Goal: Use online tool/utility: Use online tool/utility

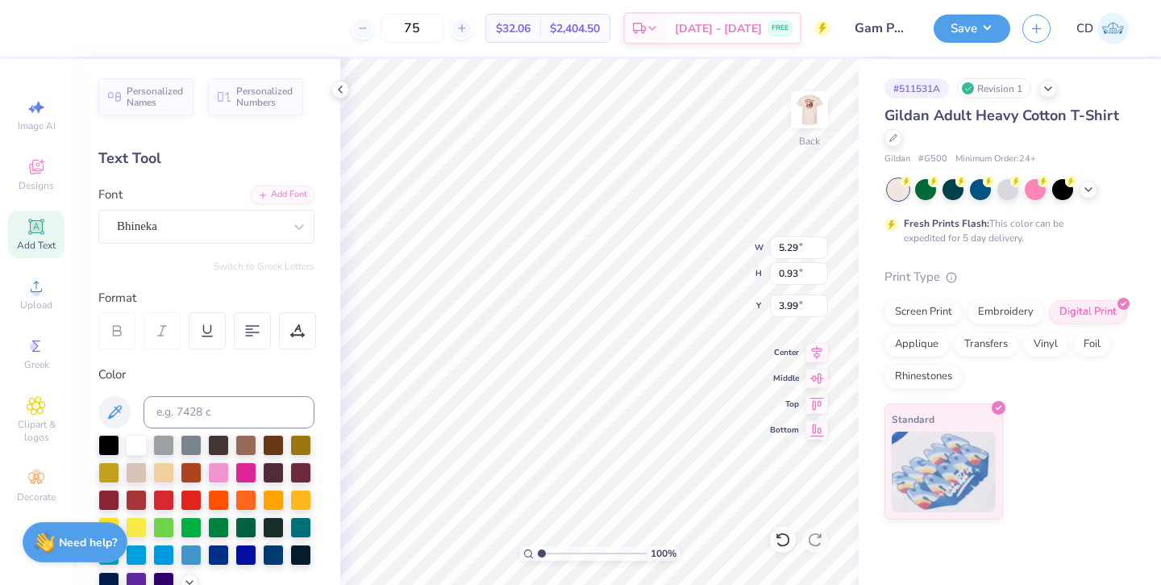
scroll to position [1, 2]
type textarea "Gamma"
type input "3.99"
click at [29, 233] on icon at bounding box center [36, 226] width 19 height 19
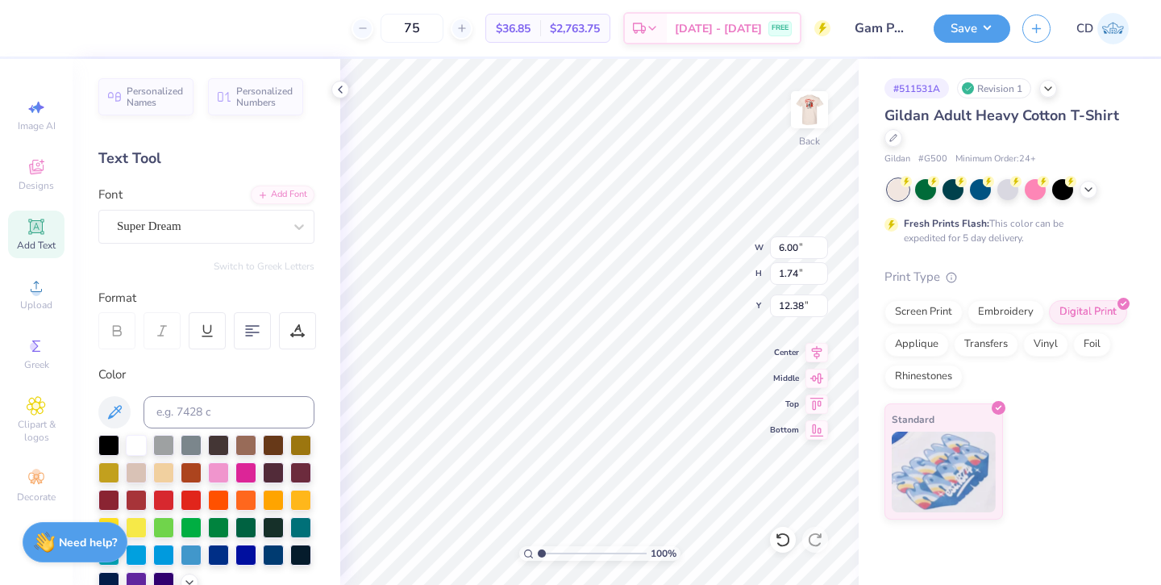
type textarea "T"
type textarea "Delta"
click at [265, 222] on div "Super Dream" at bounding box center [199, 226] width 169 height 25
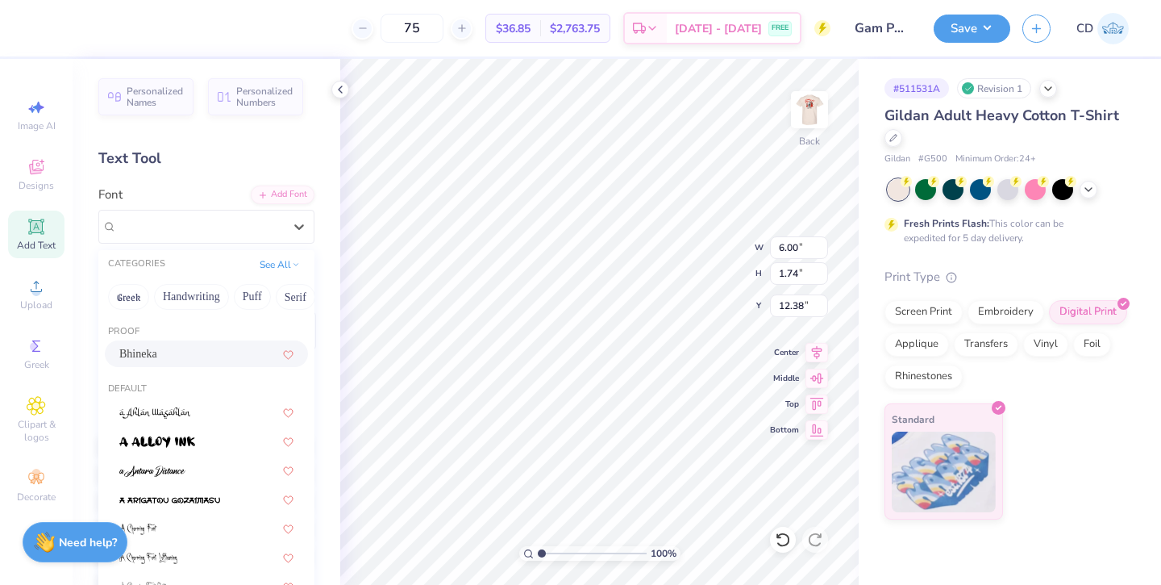
click at [177, 345] on div "Bhineka" at bounding box center [206, 353] width 174 height 17
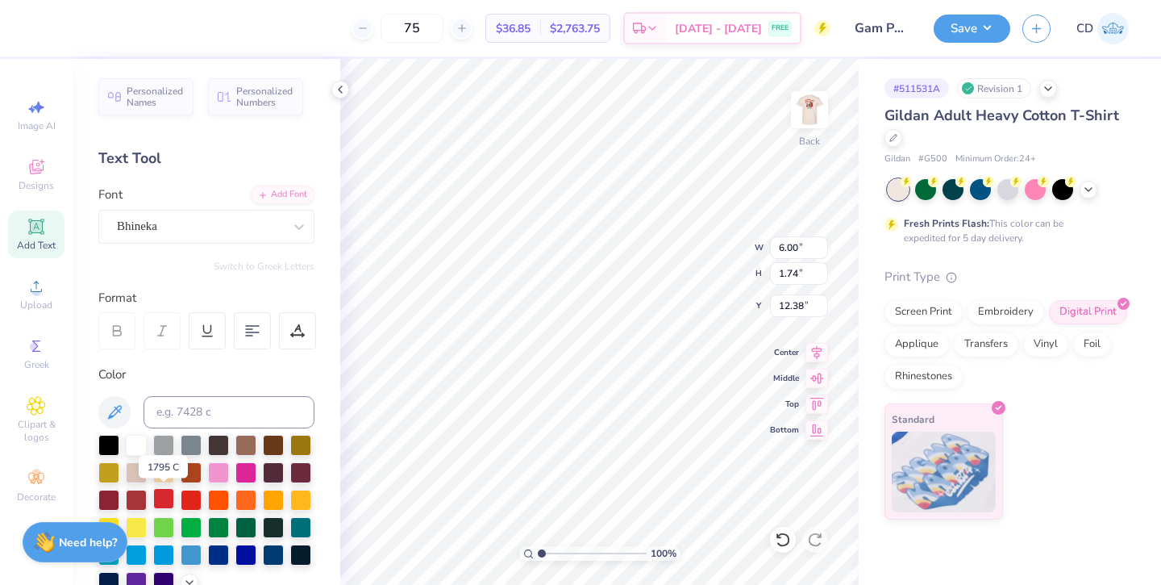
click at [163, 499] on div at bounding box center [163, 498] width 21 height 21
type input "2.75"
type input "0.97"
type input "4.91"
type input "2.75"
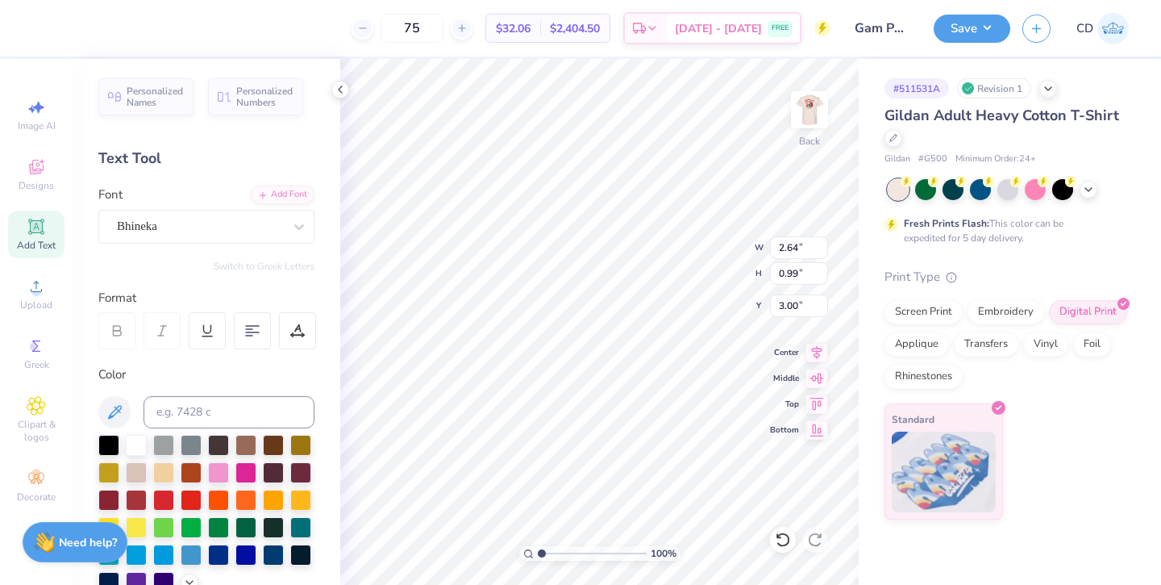
type input "0.97"
type input "4.91"
click at [798, 275] on input "0.97" at bounding box center [799, 273] width 58 height 23
type input "0.99"
type input "2.82"
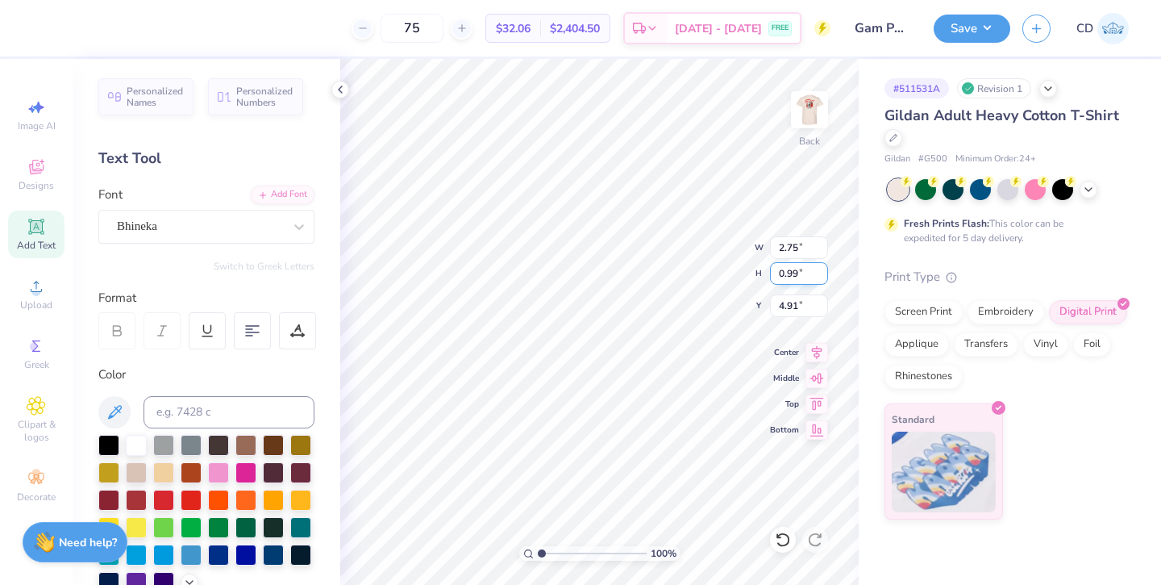
type input "4.90"
type input "2.64"
type input "3.00"
type input "2.82"
type input "4.90"
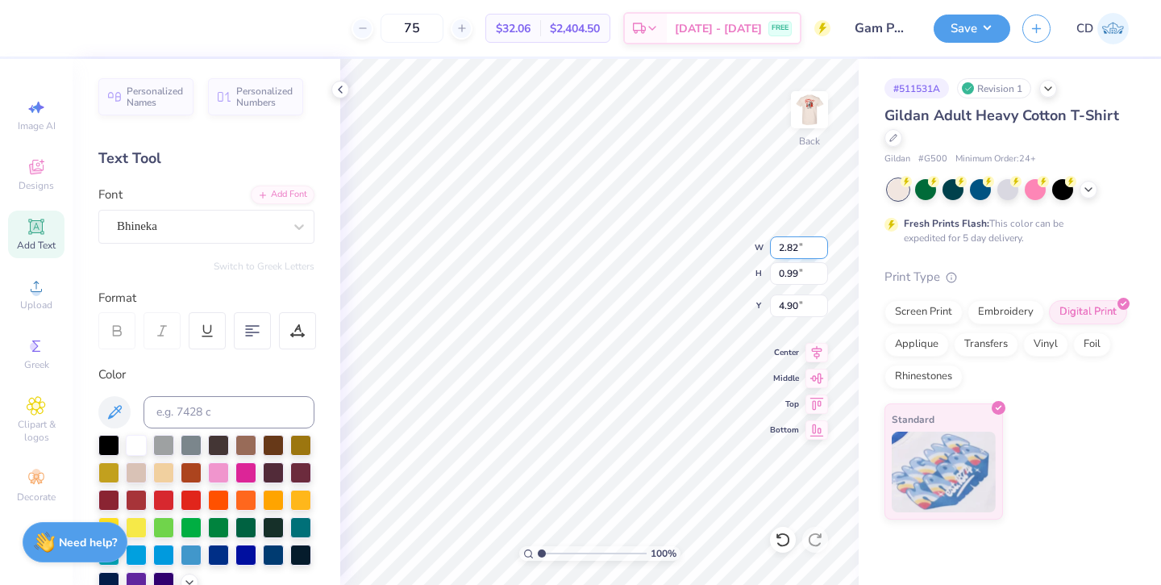
click at [797, 248] on input "2.82" at bounding box center [799, 247] width 58 height 23
type input "2.64"
type input "0.93"
type input "4.93"
click at [798, 251] on input "3.05" at bounding box center [799, 247] width 58 height 23
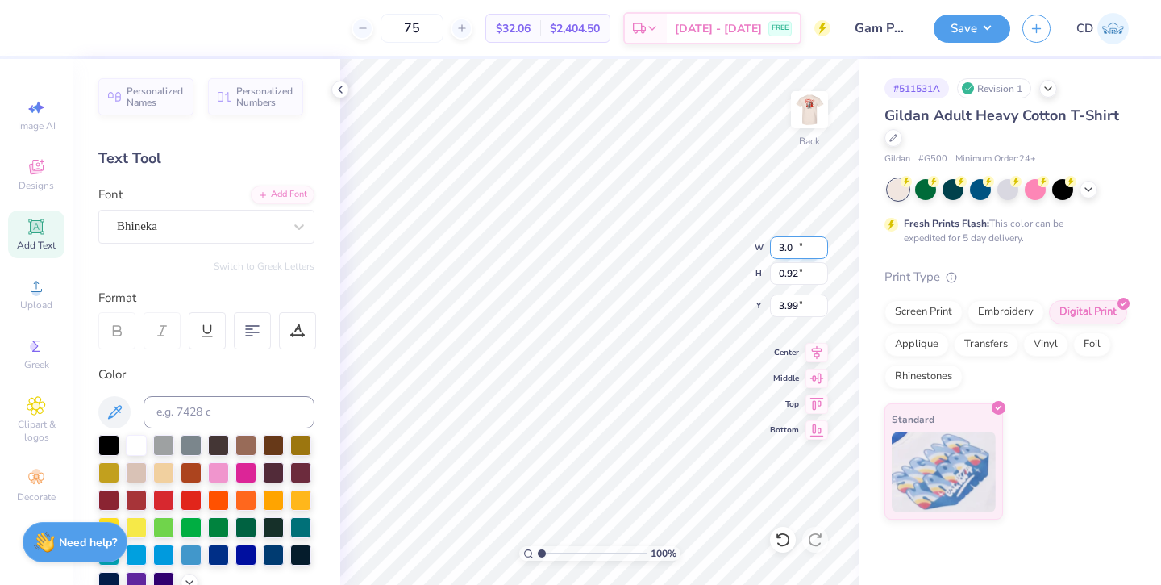
type input "3"
type input "2.64"
type input "0.80"
type input "4.05"
type input "4.13"
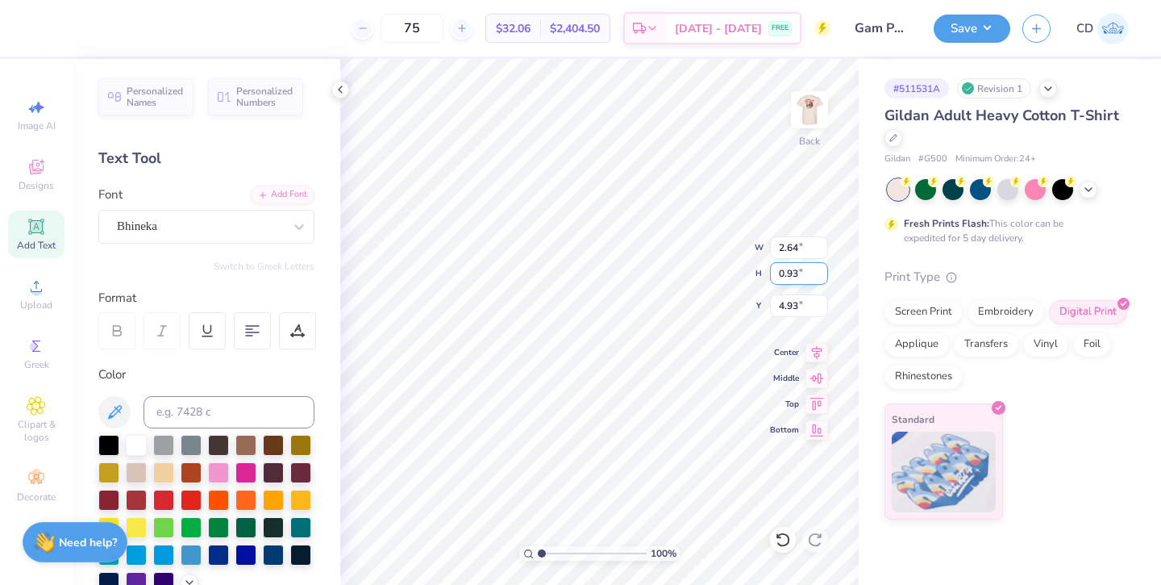
type input "0.80"
type input "4.13"
type input "0.93"
type input "4.93"
click at [797, 273] on input "0.93" at bounding box center [799, 273] width 58 height 23
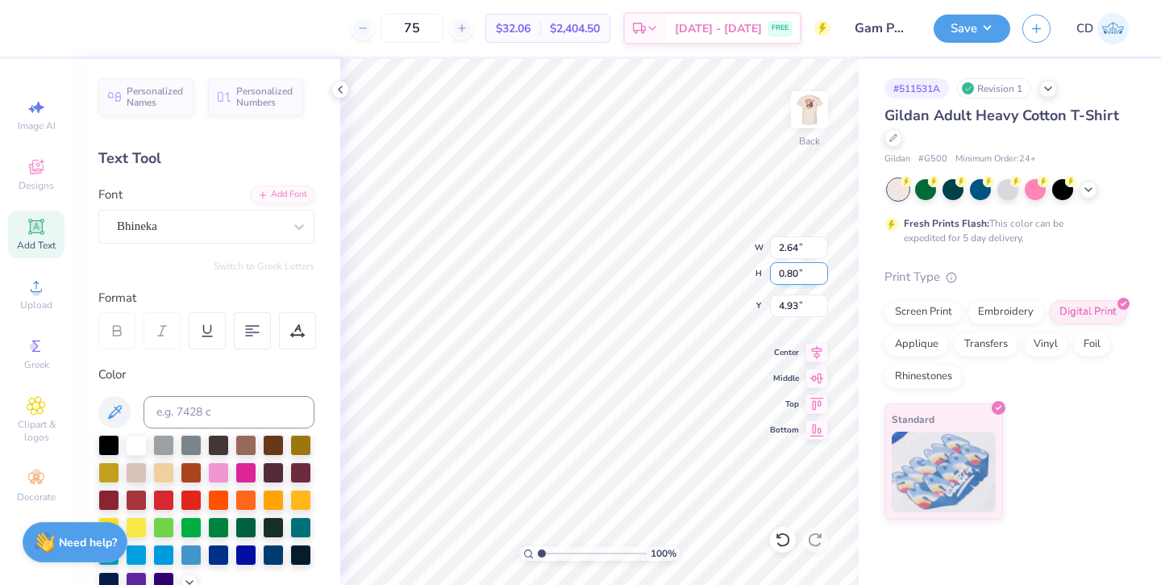
type input "0.80"
type input "2.28"
type input "5.00"
type input "2.64"
type input "0.99"
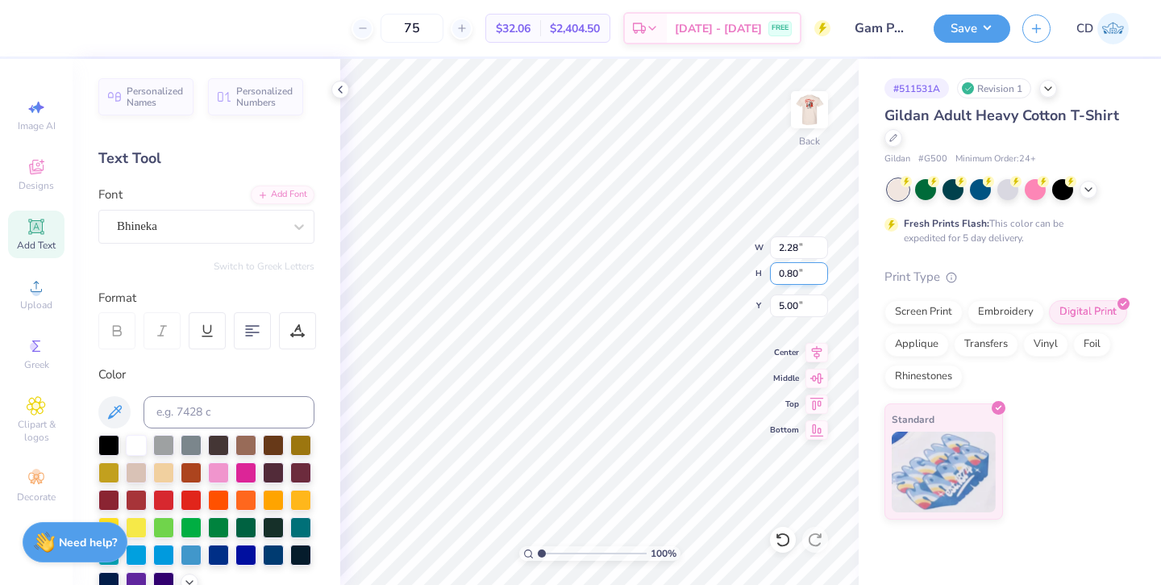
type input "3.00"
click at [798, 274] on input "0.99" at bounding box center [799, 273] width 58 height 23
type input "0.80"
type input "2.13"
type input "3.10"
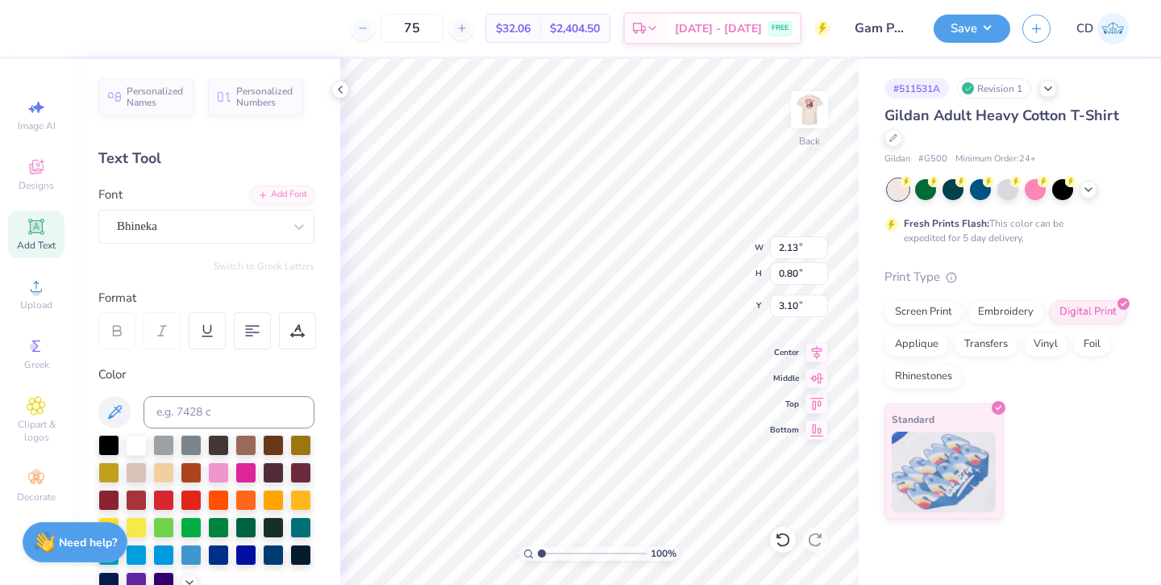
type input "2.13"
type input "3.10"
type input "2.28"
type input "5.00"
type input "2.64"
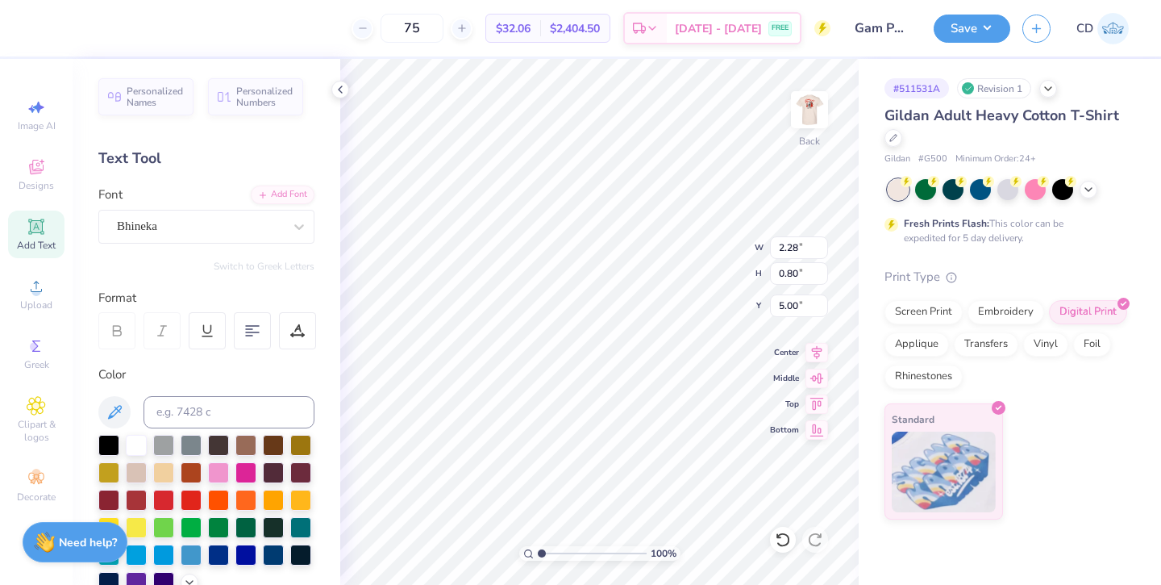
type input "4.13"
type input "2.13"
type input "3.33"
type input "2.28"
type input "4.93"
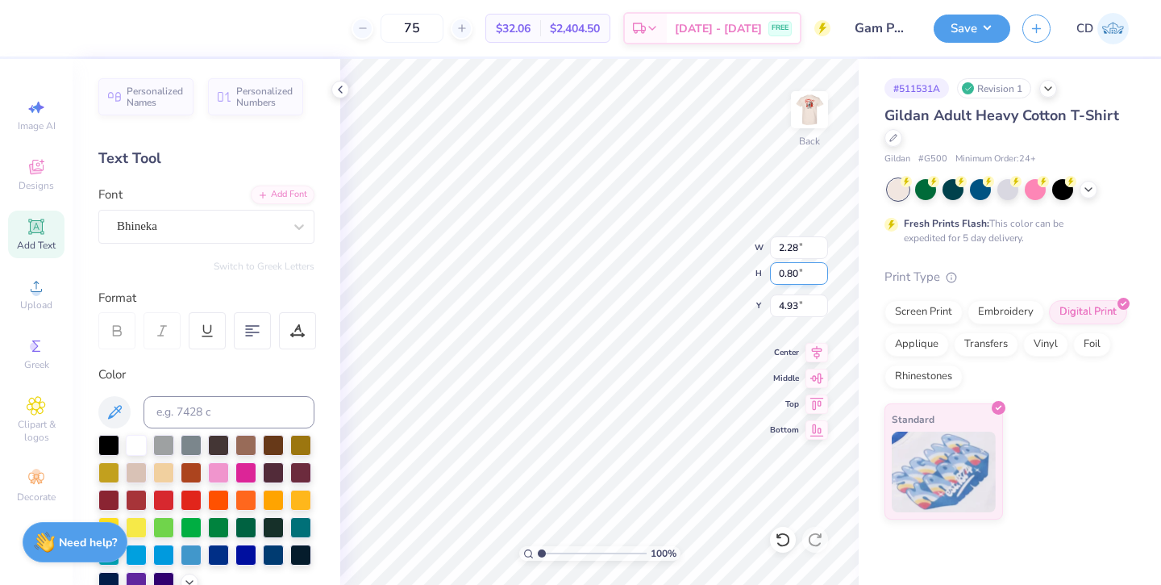
click at [797, 275] on input "0.80" at bounding box center [799, 273] width 58 height 23
type input "0.77"
type input "2.19"
type input "4.95"
type input "4.93"
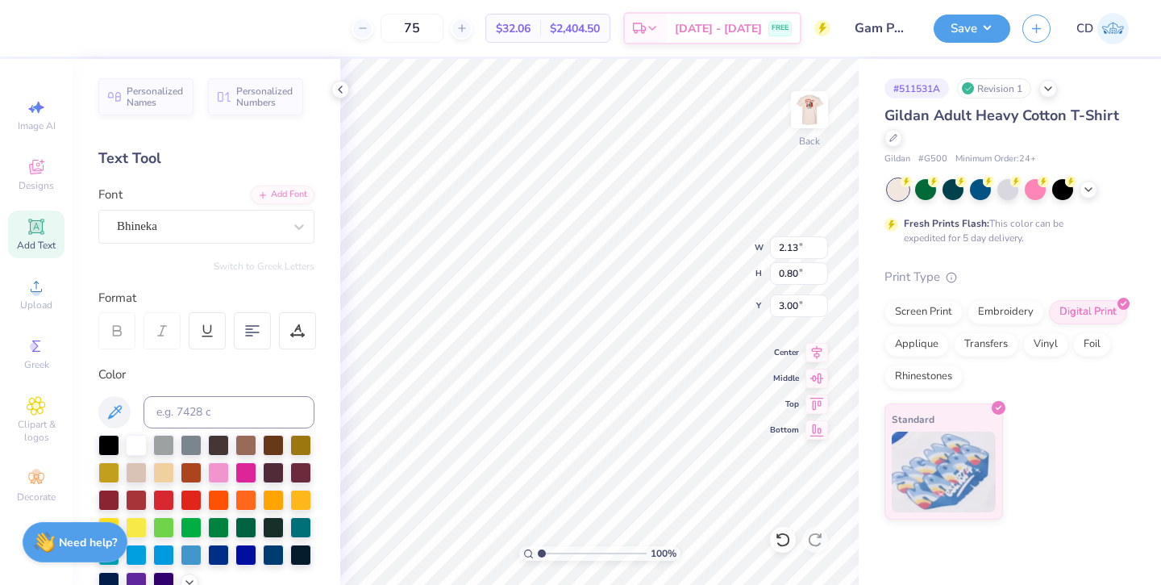
type input "3.00"
type input "3.80"
type input "4.60"
click at [962, 31] on button "Save" at bounding box center [972, 26] width 77 height 28
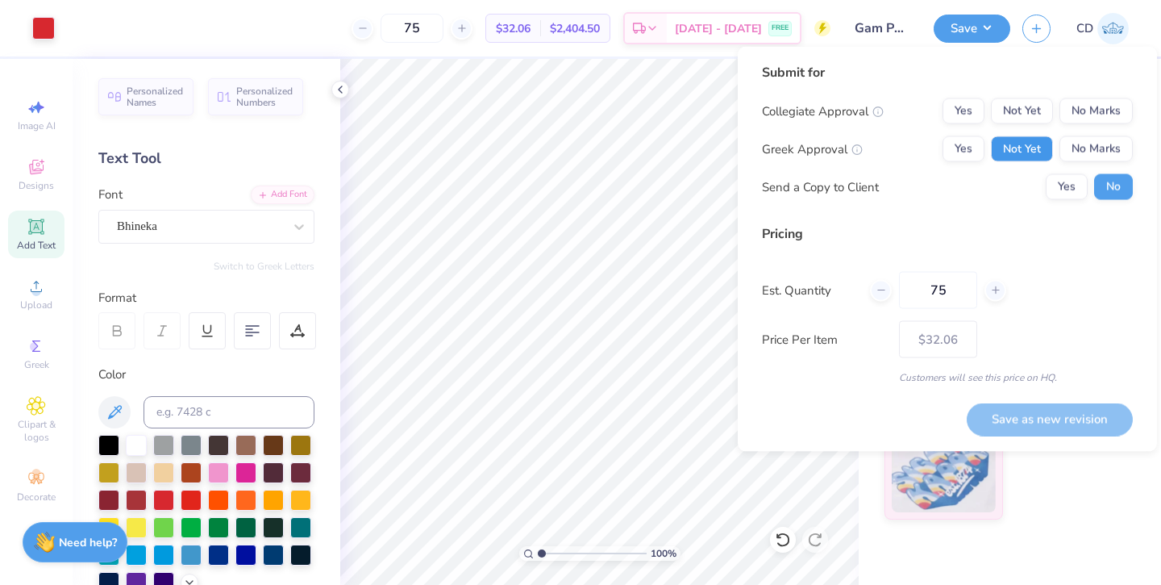
click at [1023, 144] on button "Not Yet" at bounding box center [1022, 149] width 62 height 26
click at [1086, 110] on button "No Marks" at bounding box center [1096, 111] width 73 height 26
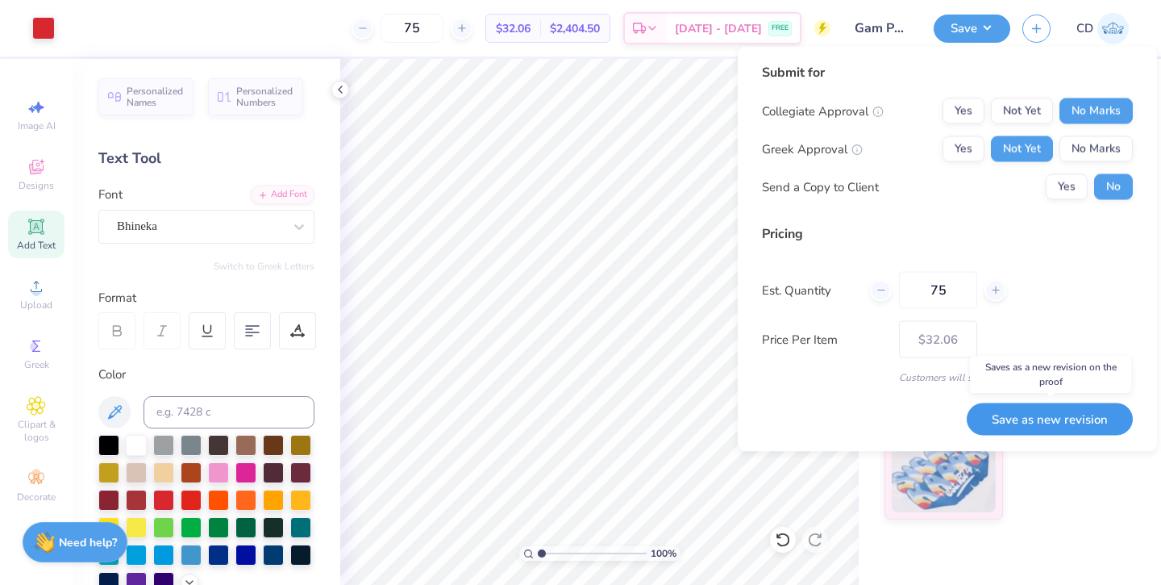
click at [1084, 408] on button "Save as new revision" at bounding box center [1050, 418] width 166 height 33
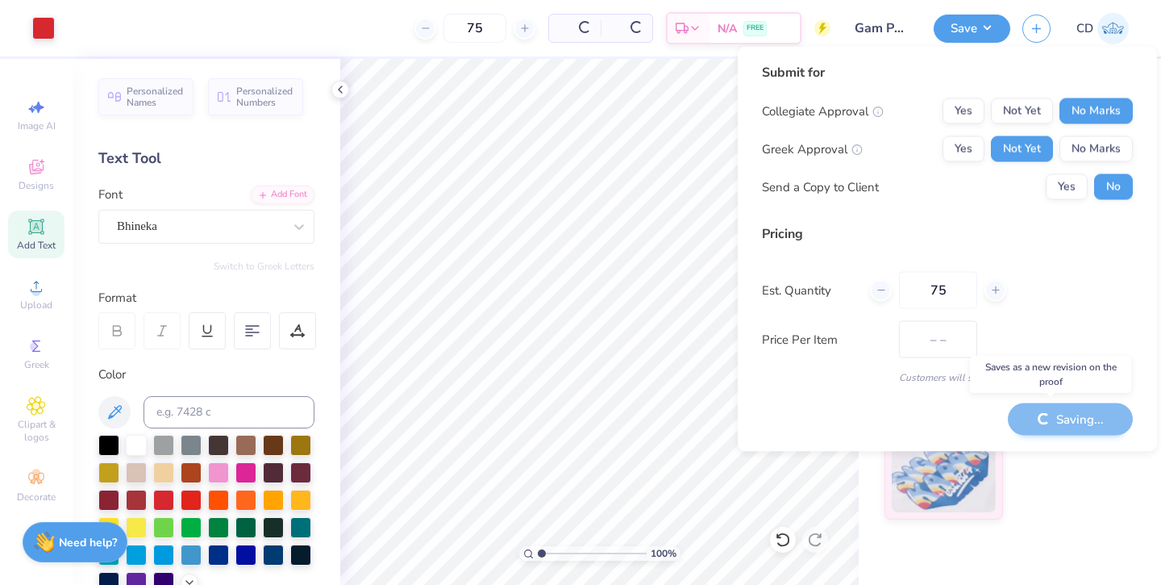
type input "$32.06"
